Goal: Information Seeking & Learning: Learn about a topic

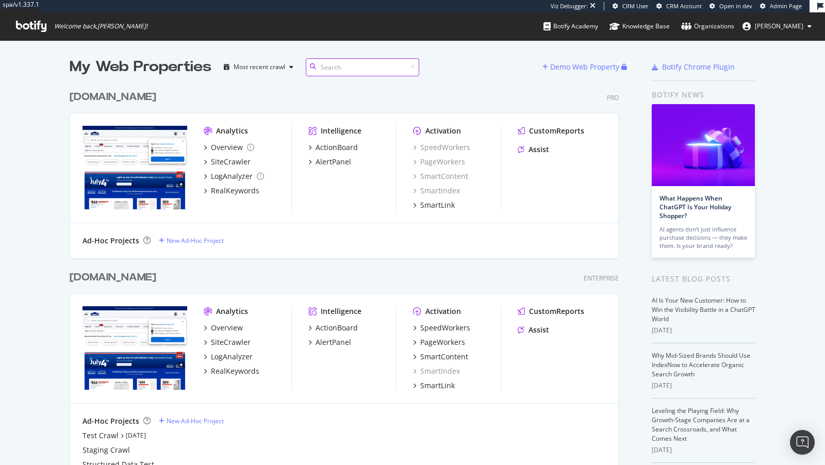
scroll to position [423, 557]
click at [221, 337] on div "SiteCrawler" at bounding box center [231, 342] width 40 height 10
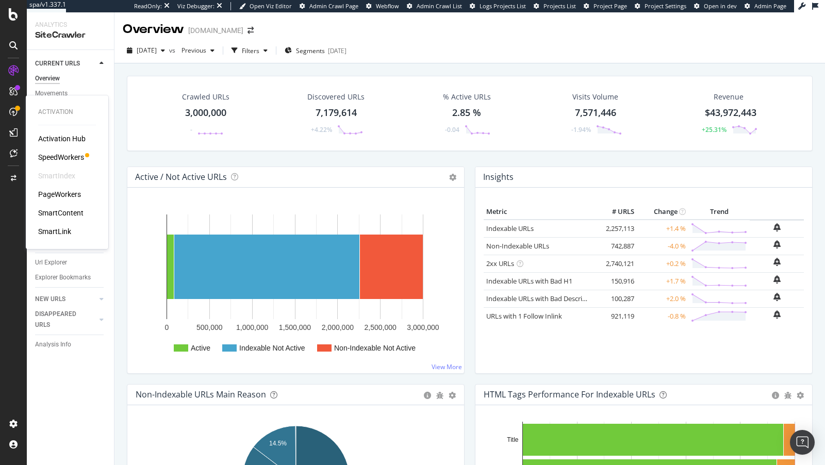
click at [62, 156] on div "SpeedWorkers" at bounding box center [61, 157] width 46 height 10
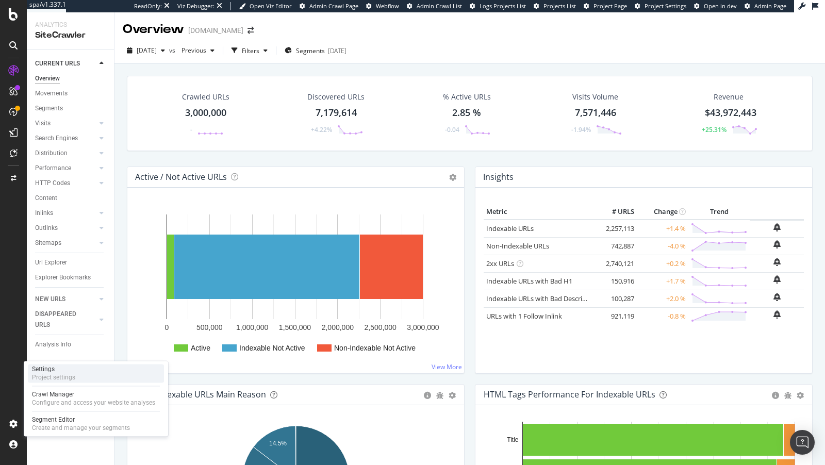
click at [41, 380] on div "Project settings" at bounding box center [53, 377] width 43 height 8
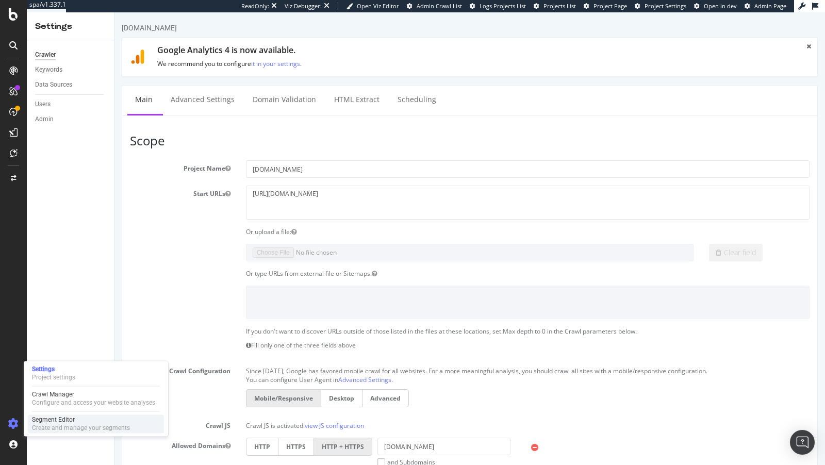
click at [55, 423] on div "Segment Editor" at bounding box center [81, 419] width 98 height 8
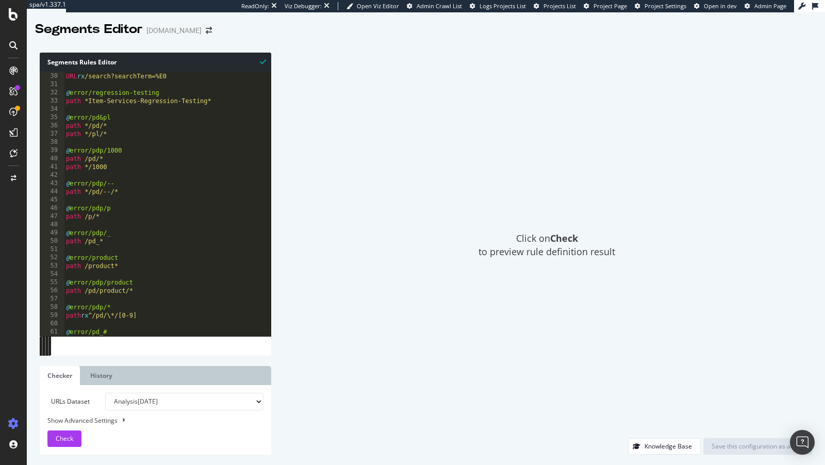
scroll to position [67, 0]
drag, startPoint x: 121, startPoint y: 130, endPoint x: 53, endPoint y: 123, distance: 67.9
click at [53, 123] on div "path */pd/* 29 30 31 32 33 34 35 36 37 38 39 40 41 42 43 44 45 46 47 48 49 50 5…" at bounding box center [155, 204] width 231 height 264
drag, startPoint x: 125, startPoint y: 132, endPoint x: 64, endPoint y: 120, distance: 62.1
click at [64, 120] on div "path */pd/* 29 30 31 32 33 34 35 36 37 38 39 40 41 42 43 44 45 46 47 48 49 50 5…" at bounding box center [155, 204] width 231 height 264
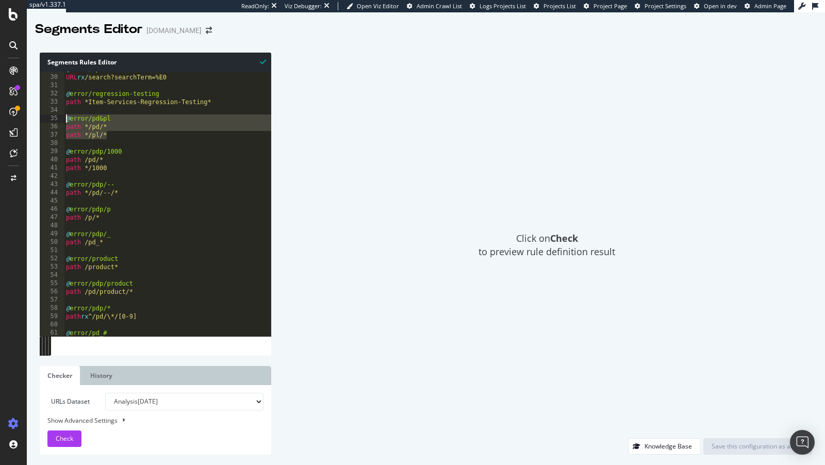
type textarea "@error/pd&pl path */pd/*"
click at [89, 109] on div "@ error/spam-search URL rx /search?searchTerm=%E0 @ error/regression-testing pa…" at bounding box center [370, 205] width 612 height 281
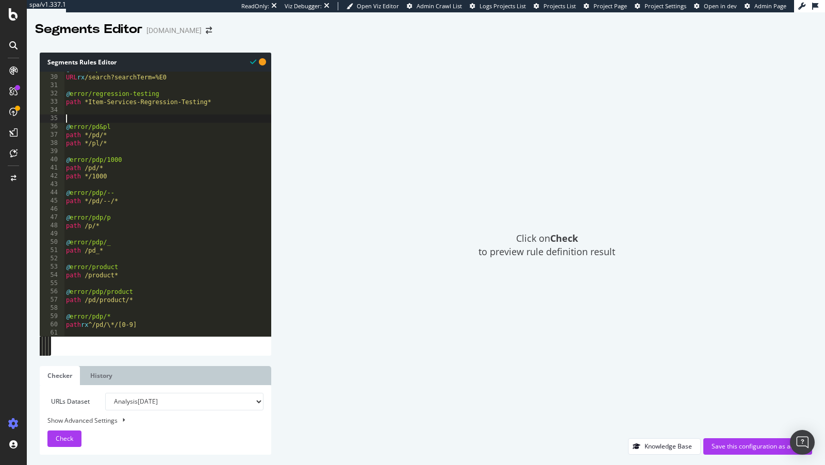
paste textarea "path */pl/*"
type textarea "path */pl/*"
drag, startPoint x: 91, startPoint y: 116, endPoint x: 157, endPoint y: 117, distance: 66.0
click at [157, 117] on div "@ error/spam-search URL rx /search?searchTerm=%E0 @ error/regression-testing pa…" at bounding box center [370, 205] width 612 height 281
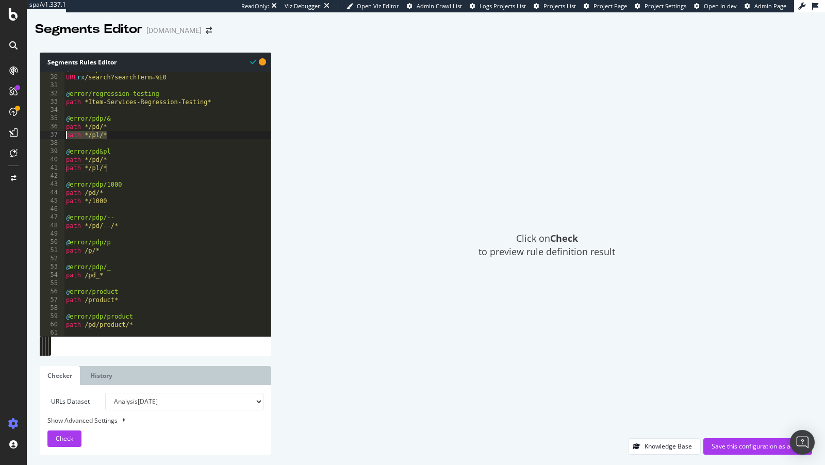
drag, startPoint x: 122, startPoint y: 135, endPoint x: 47, endPoint y: 132, distance: 74.8
click at [47, 132] on div "@error/pdp/& 29 30 31 32 33 34 35 36 37 38 39 40 41 42 43 44 45 46 47 48 49 50 …" at bounding box center [155, 204] width 231 height 264
type textarea "path */pl/*"
drag, startPoint x: 113, startPoint y: 127, endPoint x: 91, endPoint y: 120, distance: 23.5
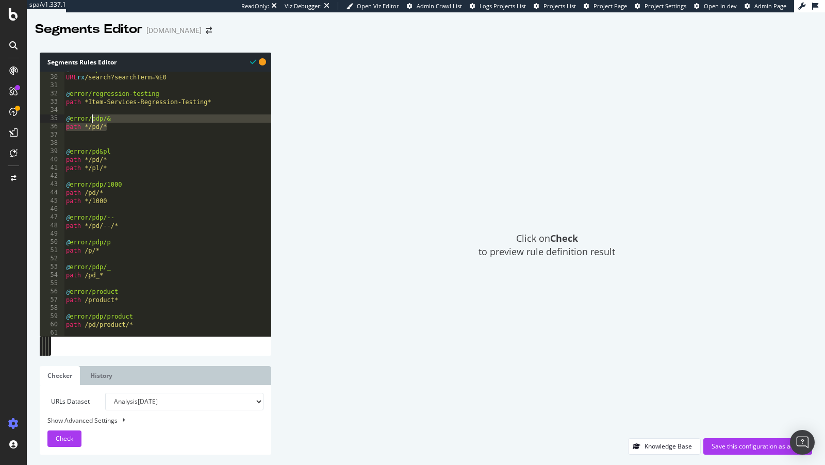
click at [91, 120] on div "@ error/spam-search URL rx /search?searchTerm=%E0 @ error/regression-testing pa…" at bounding box center [370, 205] width 612 height 281
type textarea "@error/&"
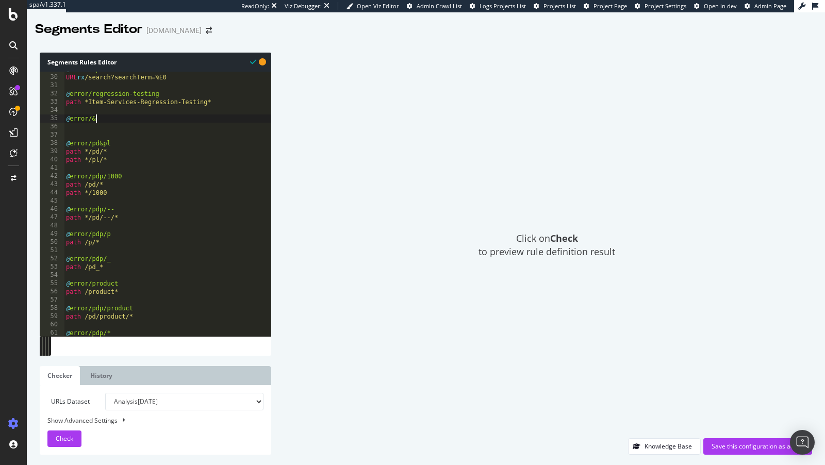
scroll to position [0, 2]
click at [78, 123] on div "@ error/spam-search URL rx /search?searchTerm=%E0 @ error/regression-testing pa…" at bounding box center [370, 205] width 612 height 281
click at [90, 123] on div "@ error/spam-search URL rx /search?searchTerm=%E0 @ error/regression-testing pa…" at bounding box center [370, 205] width 612 height 281
click at [88, 127] on div "@ error/spam-search URL rx /search?searchTerm=%E0 @ error/regression-testing pa…" at bounding box center [370, 205] width 612 height 281
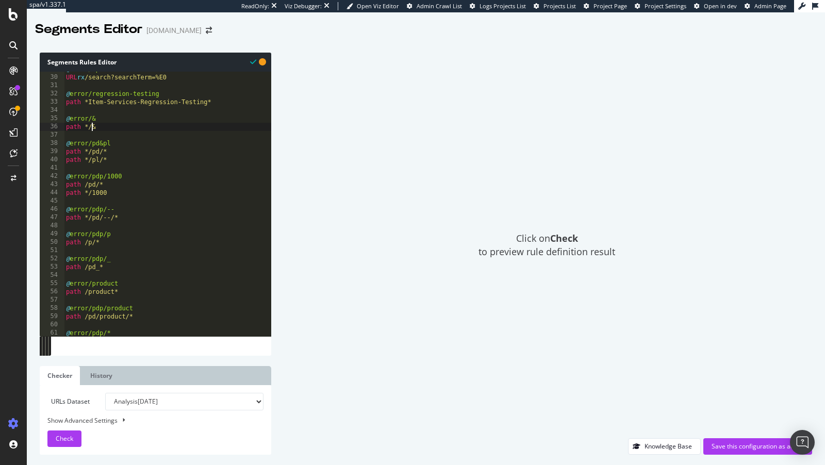
scroll to position [0, 2]
type textarea "path */&"
click at [56, 440] on span "Check" at bounding box center [65, 438] width 18 height 9
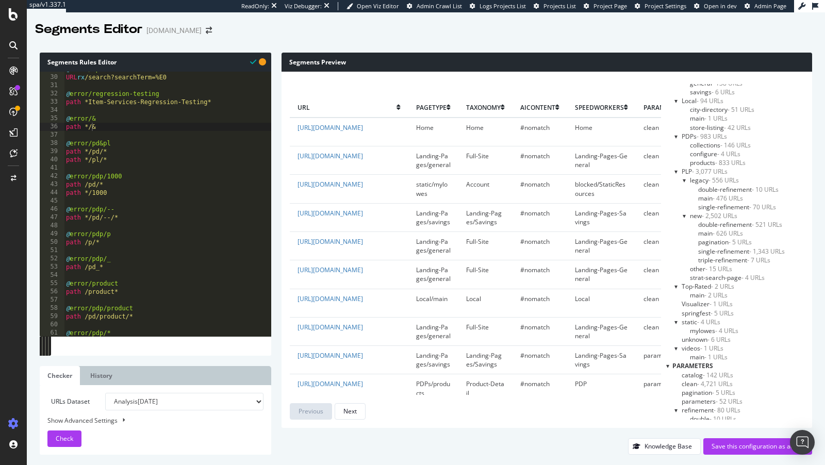
scroll to position [1105, 0]
click at [742, 447] on div "Save this configuration as active" at bounding box center [757, 446] width 92 height 9
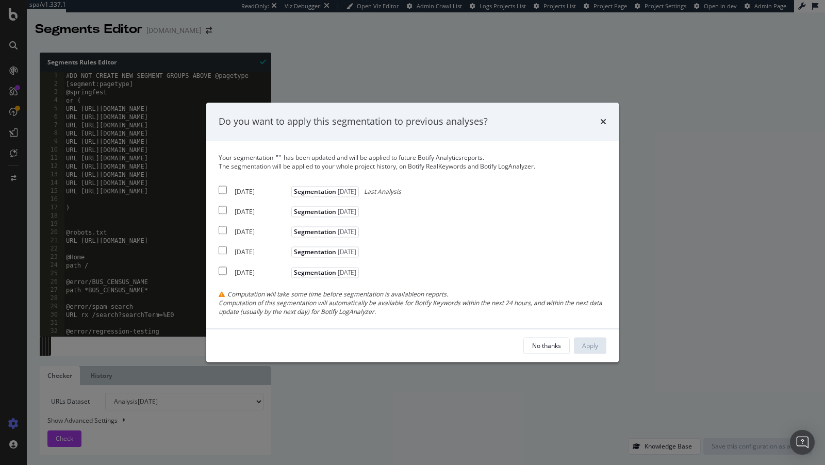
click at [254, 193] on div "2025 Aug. 23rd" at bounding box center [261, 191] width 54 height 9
checkbox input "true"
click at [252, 206] on div "2025 Aug. 16th Segmentation 2025-08-14" at bounding box center [290, 210] width 143 height 12
checkbox input "true"
click at [248, 239] on div "Your segmentation " " has been updated and will be applied to future Botify Ana…" at bounding box center [413, 234] width 388 height 163
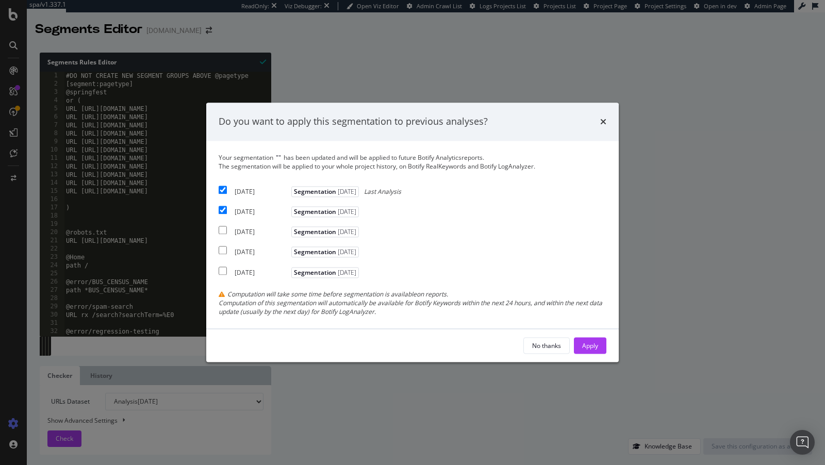
click at [248, 229] on div "2025 Aug. 9th" at bounding box center [261, 232] width 54 height 9
checkbox input "true"
click at [591, 346] on div "Apply" at bounding box center [590, 345] width 16 height 9
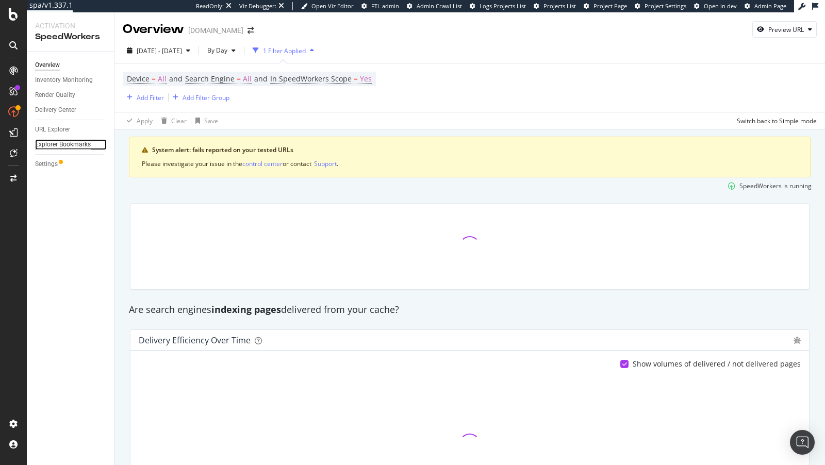
click at [80, 146] on div "Explorer Bookmarks" at bounding box center [63, 144] width 56 height 11
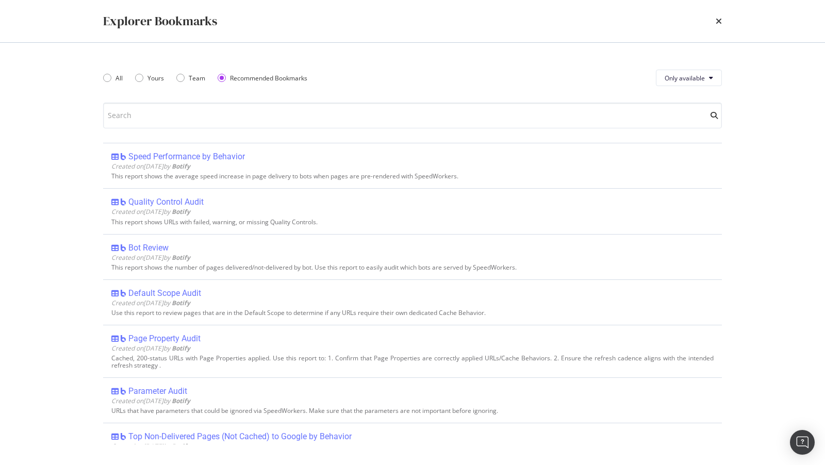
click at [722, 21] on div "Explorer Bookmarks" at bounding box center [412, 21] width 660 height 42
click at [717, 20] on icon "times" at bounding box center [718, 21] width 6 height 8
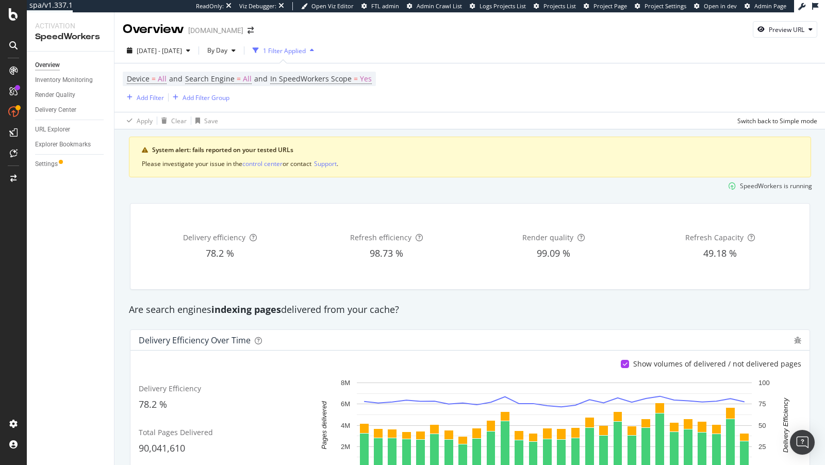
click at [36, 172] on div "Overview Inventory Monitoring Render Quality Delivery Center URL Explorer Explo…" at bounding box center [70, 258] width 87 height 413
click at [41, 166] on div "Settings" at bounding box center [46, 164] width 23 height 11
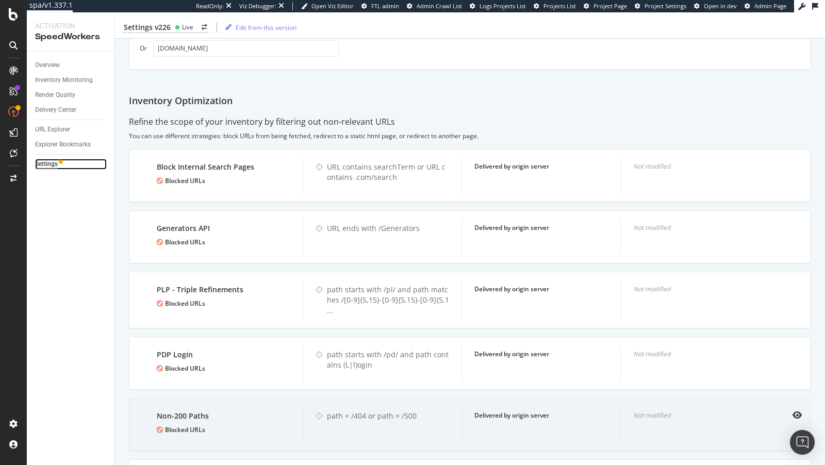
scroll to position [634, 0]
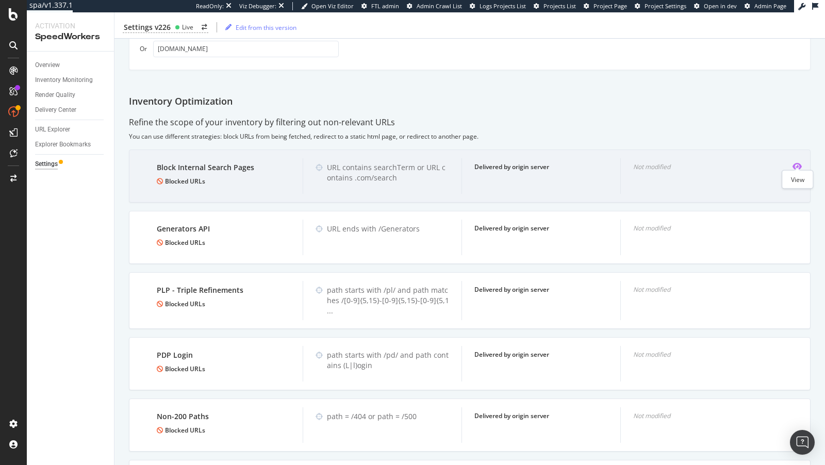
click at [798, 165] on icon "eye" at bounding box center [796, 166] width 9 height 8
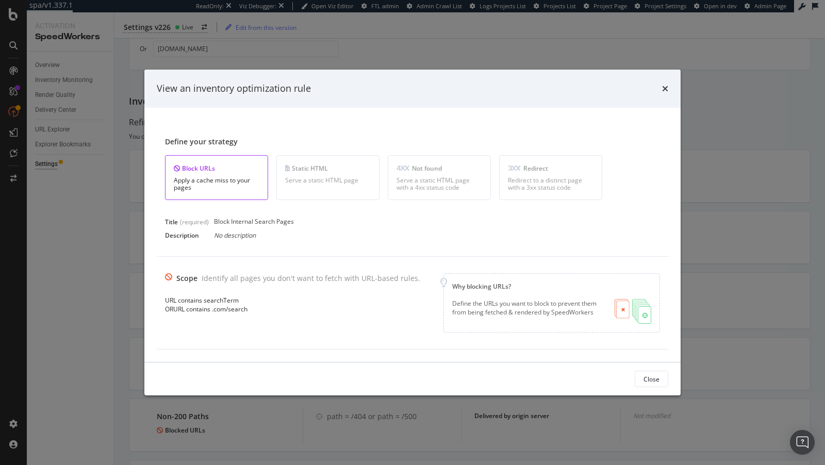
click at [169, 26] on div "View an inventory optimization rule Define your strategy Block URLs Apply a cac…" at bounding box center [412, 232] width 825 height 465
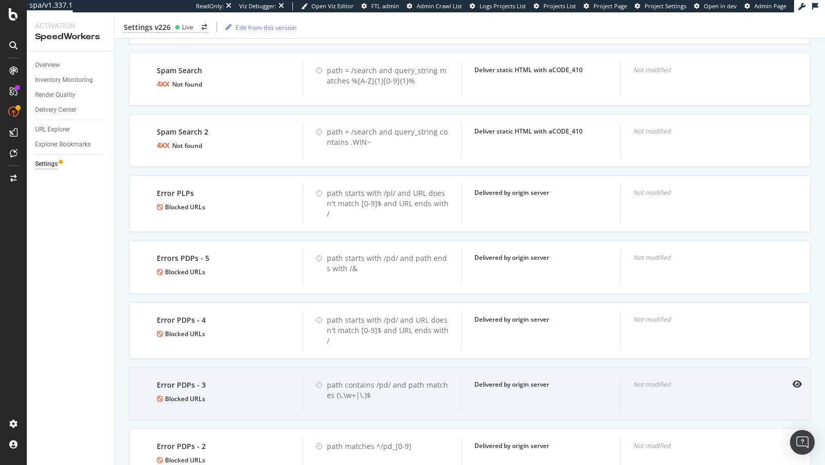
scroll to position [1040, 0]
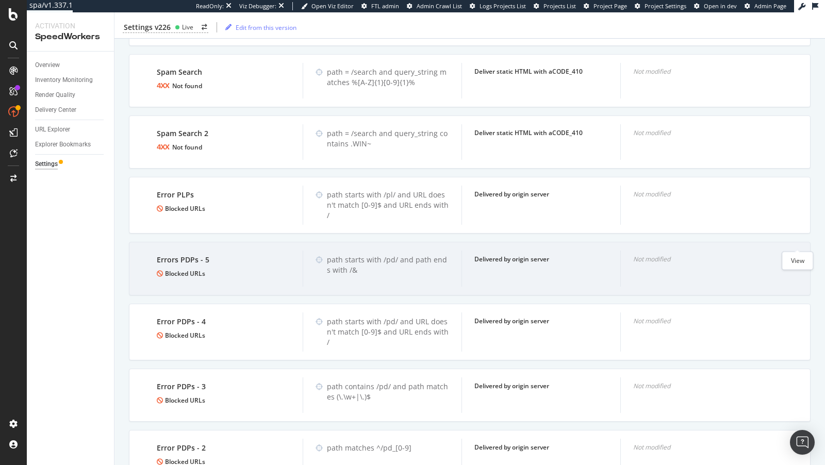
click at [800, 255] on icon "eye" at bounding box center [796, 259] width 9 height 8
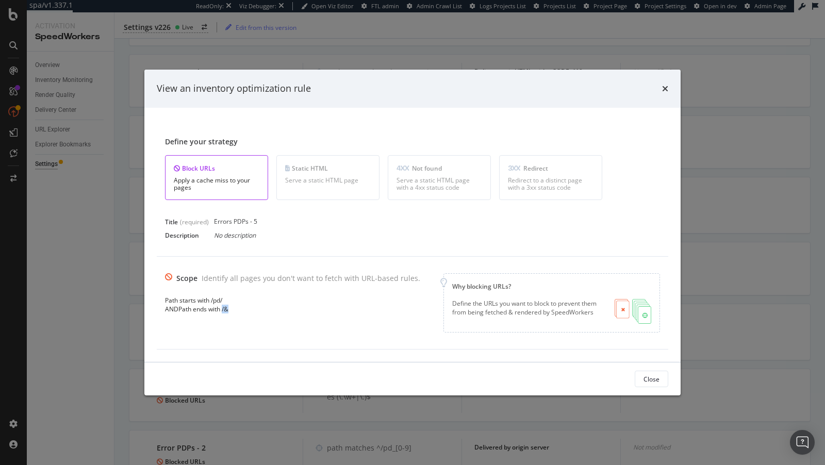
click at [229, 310] on div "AND Path ends with /&" at bounding box center [292, 309] width 255 height 9
copy div "/&"
click at [33, 258] on div "View an inventory optimization rule Define your strategy Block URLs Apply a cac…" at bounding box center [412, 232] width 825 height 465
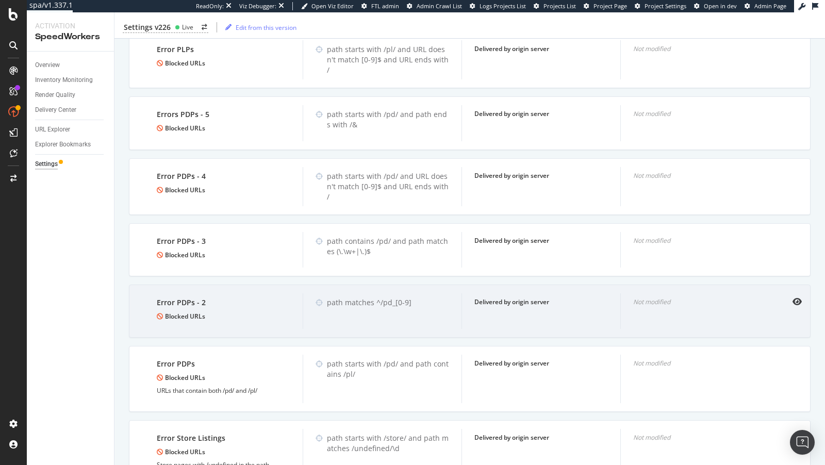
scroll to position [1183, 0]
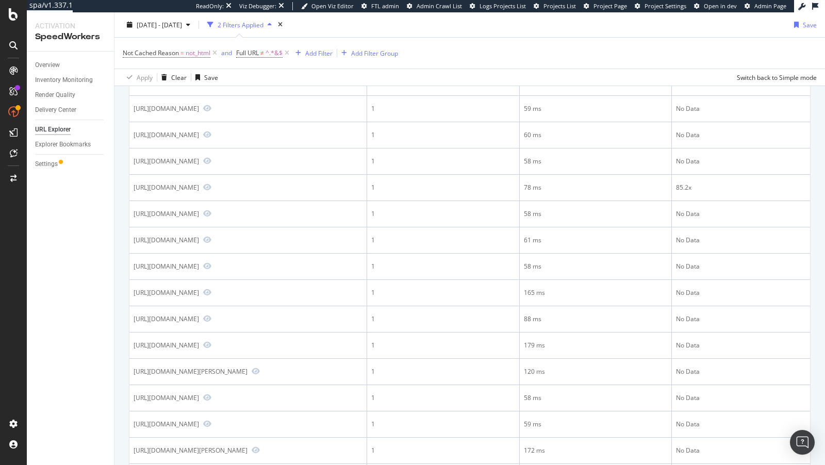
scroll to position [1163, 0]
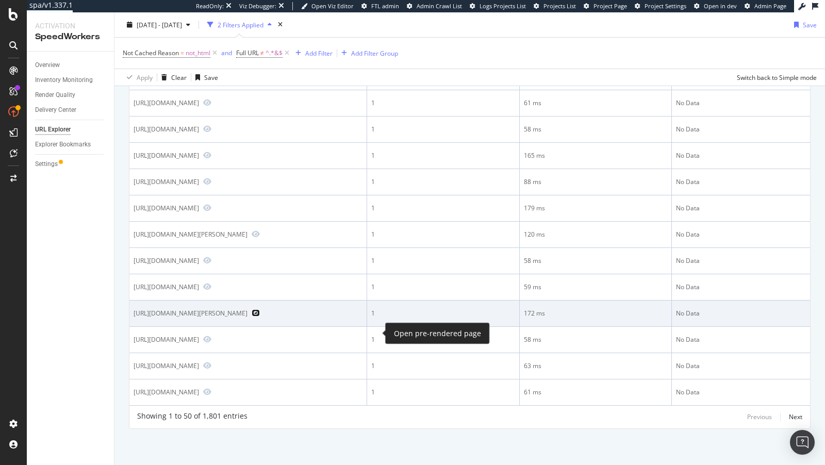
click at [260, 316] on icon "Preview https://www.lowes.com/pd/American-Standard-Townsend-Bathroom/CS_1000073" at bounding box center [255, 312] width 8 height 7
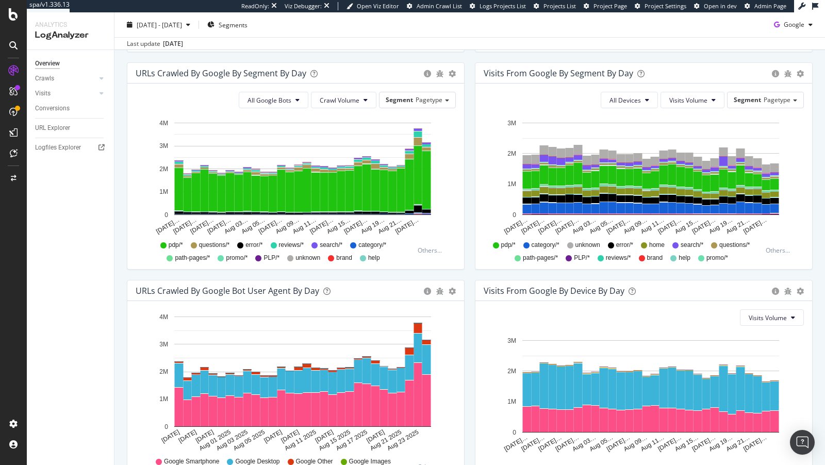
scroll to position [332, 0]
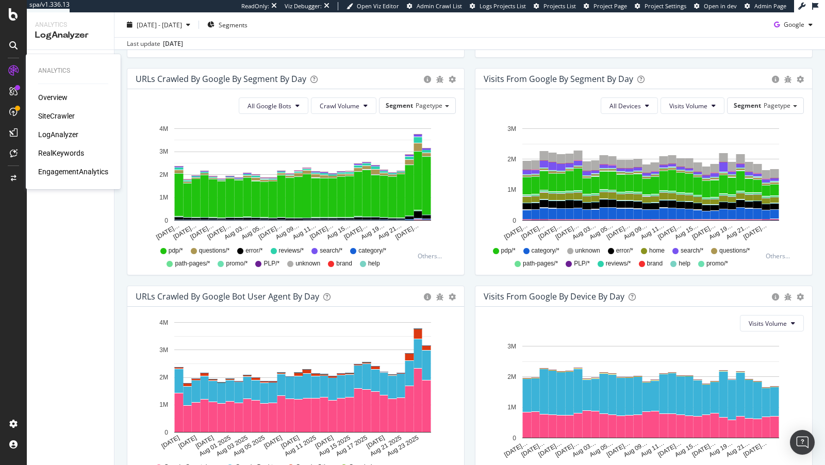
click at [21, 74] on div at bounding box center [13, 70] width 16 height 16
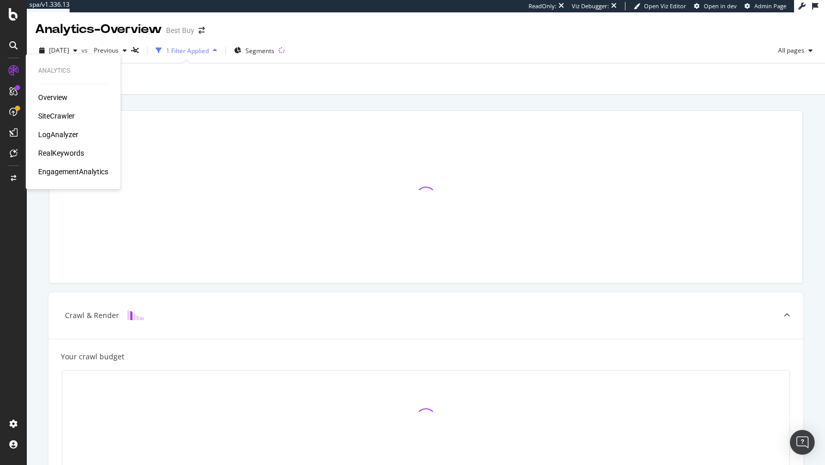
click at [76, 153] on div "RealKeywords" at bounding box center [61, 153] width 46 height 10
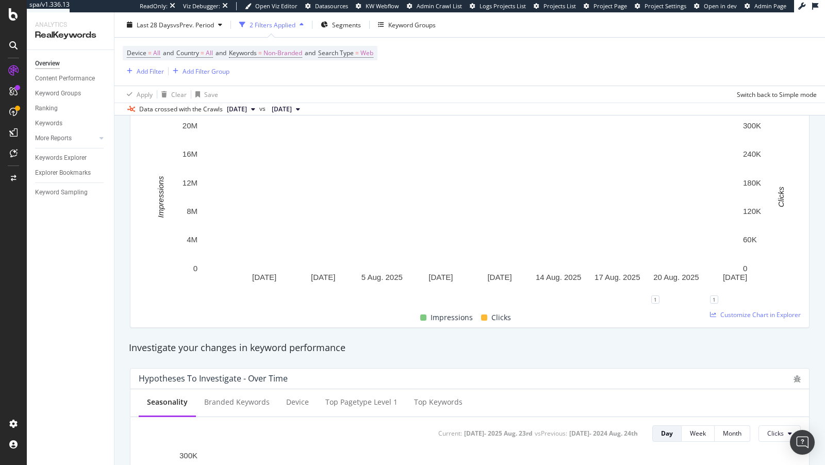
scroll to position [59, 0]
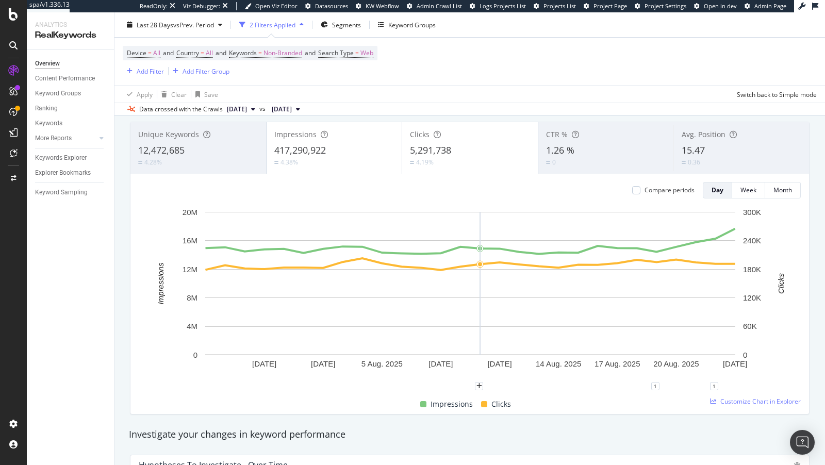
click at [709, 131] on span "Avg. Position" at bounding box center [703, 134] width 44 height 10
